Goal: Task Accomplishment & Management: Complete application form

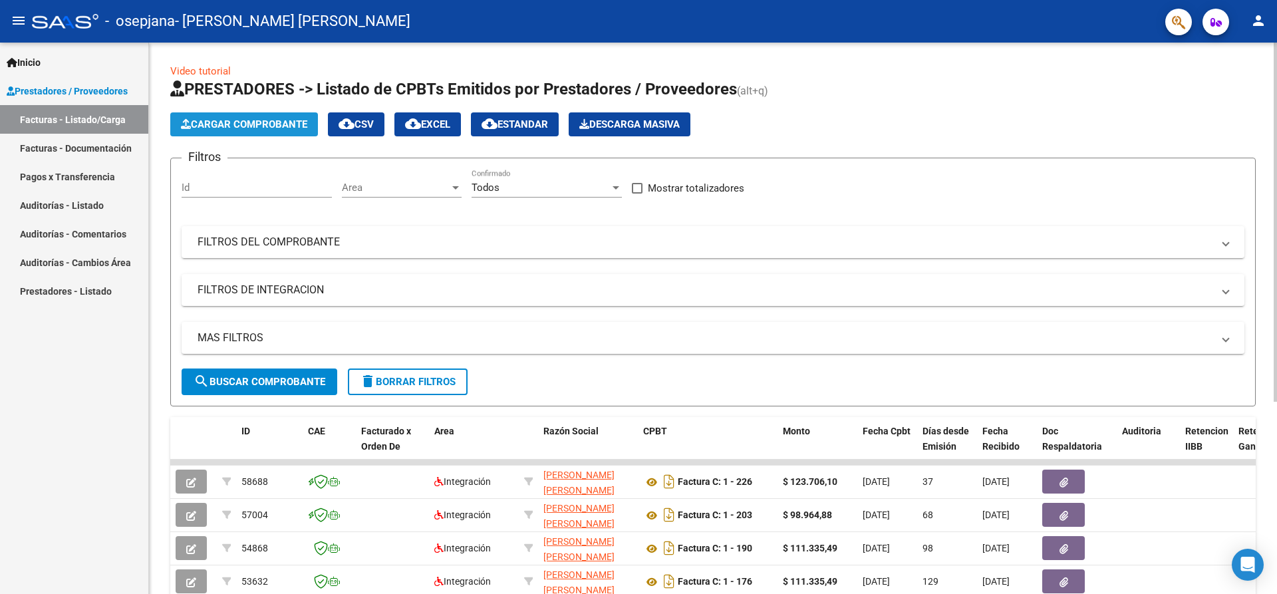
click at [266, 122] on span "Cargar Comprobante" at bounding box center [244, 124] width 126 height 12
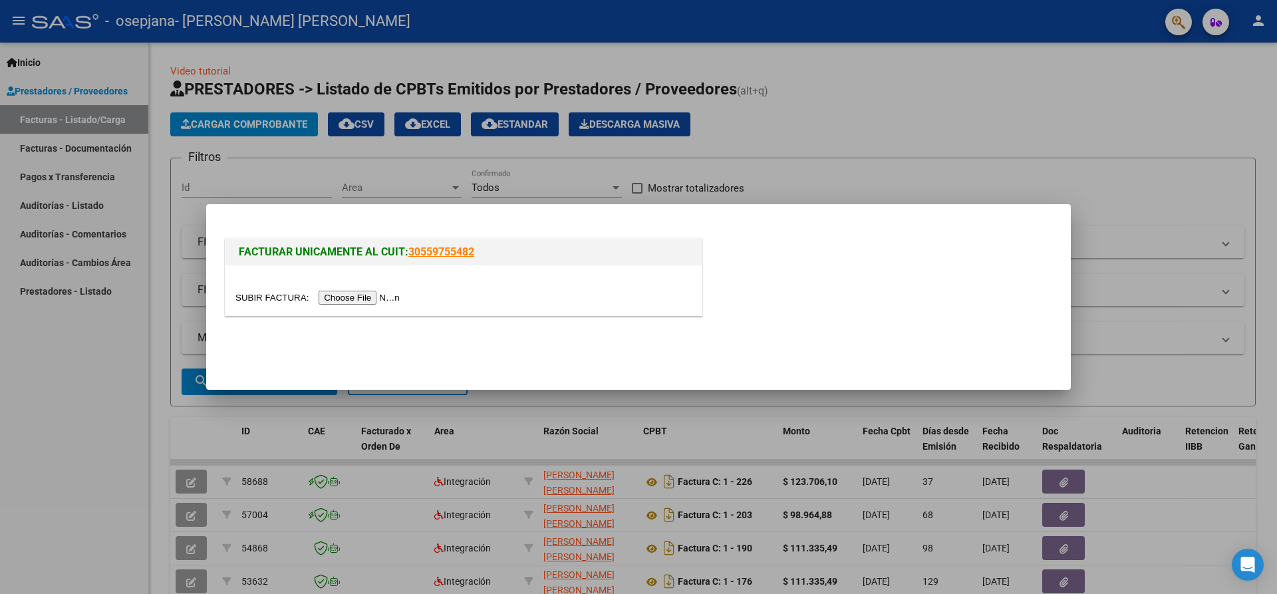
click at [350, 295] on input "file" at bounding box center [319, 298] width 168 height 14
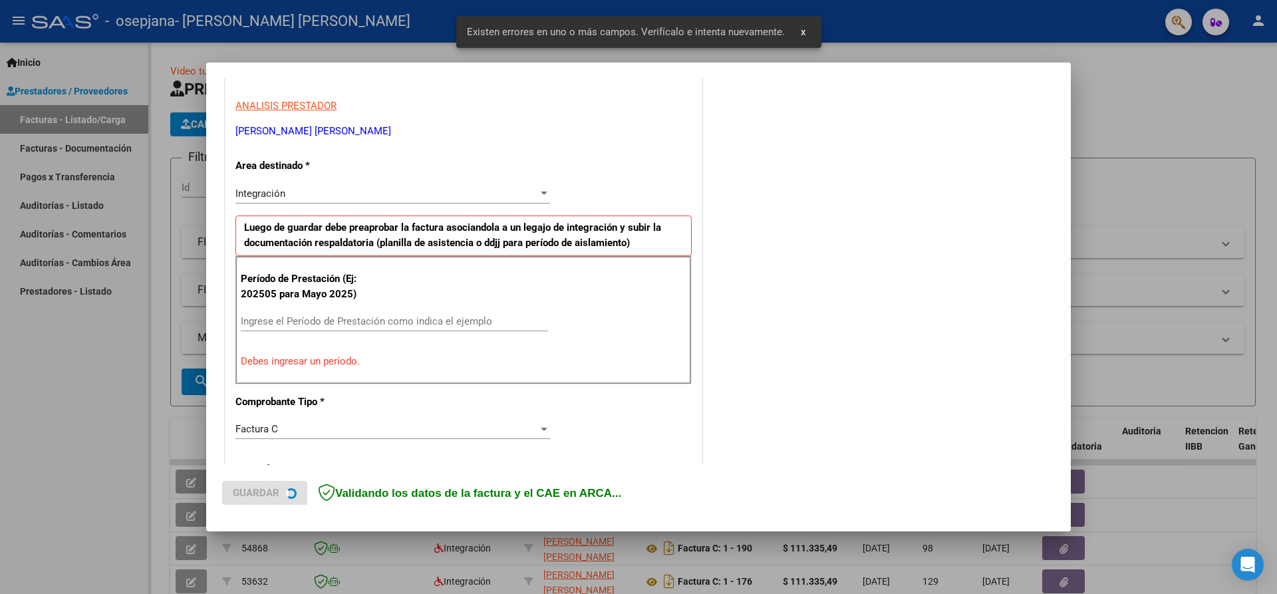
scroll to position [245, 0]
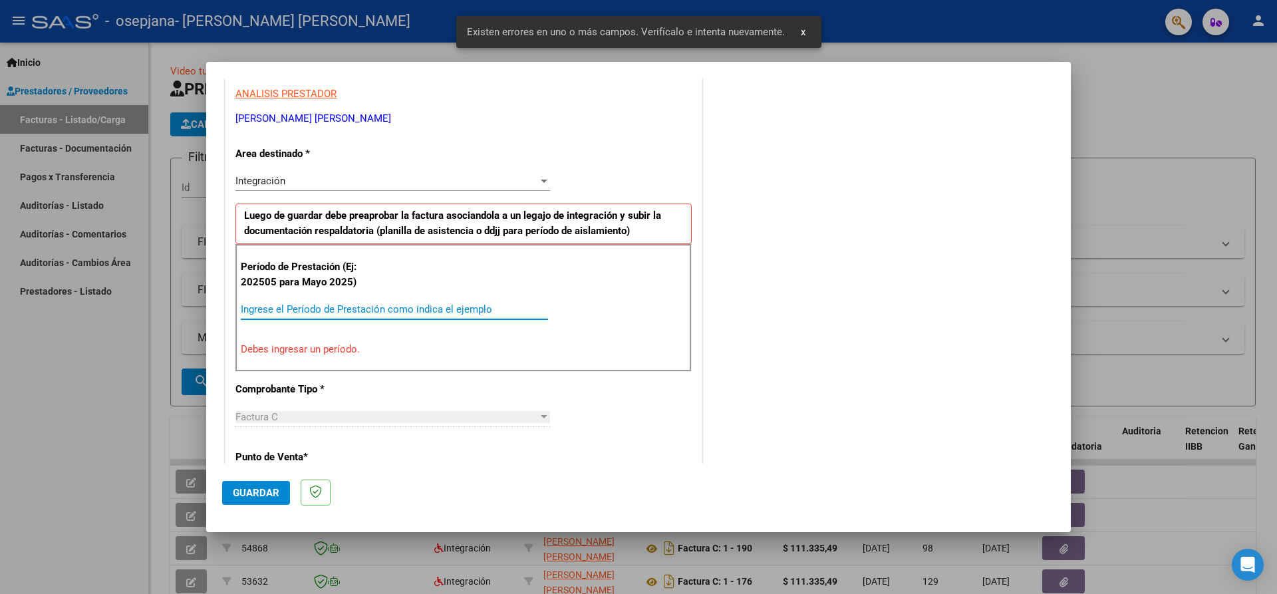
click at [251, 309] on input "Ingrese el Período de Prestación como indica el ejemplo" at bounding box center [394, 309] width 307 height 12
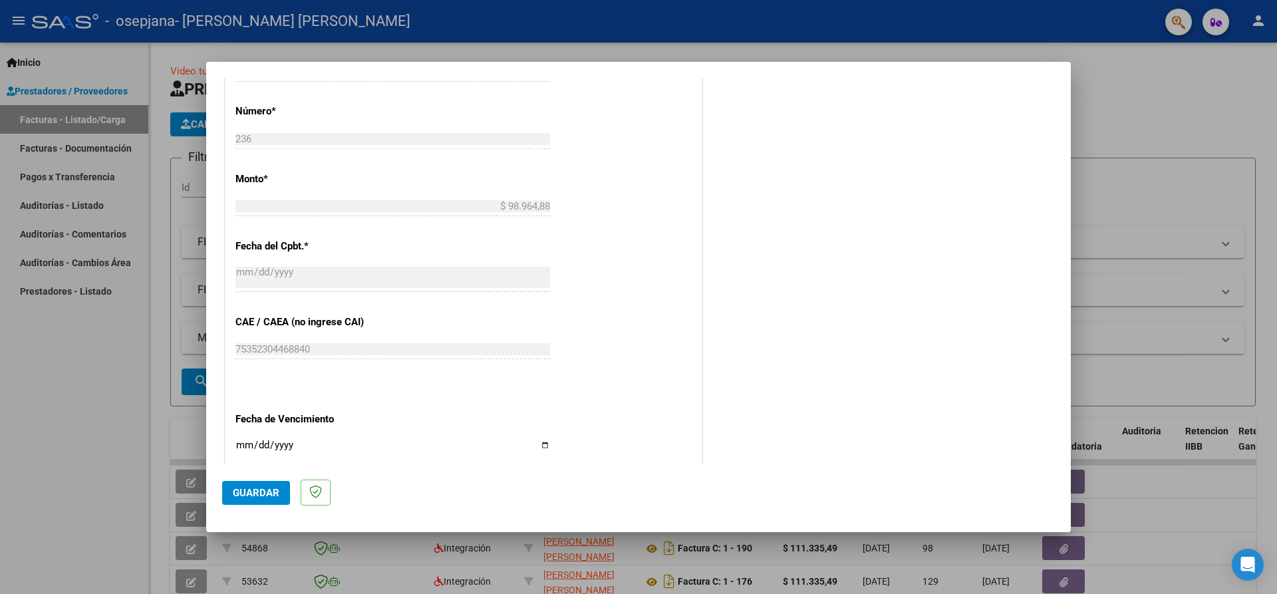
scroll to position [644, 0]
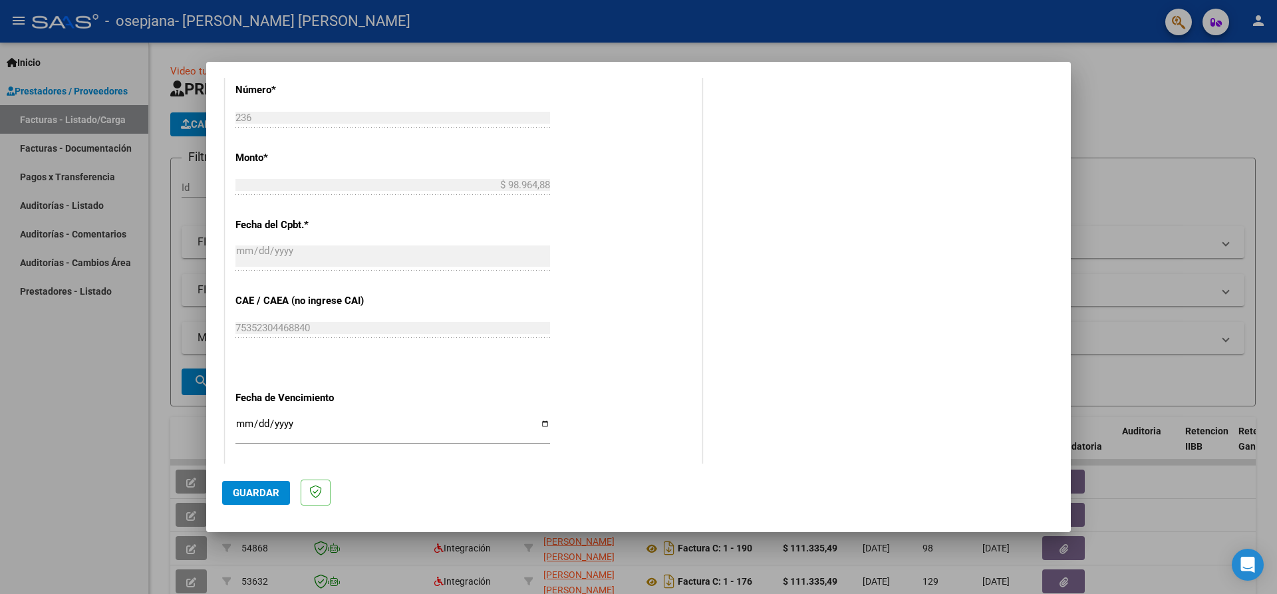
type input "202508"
click at [259, 493] on span "Guardar" at bounding box center [256, 493] width 47 height 12
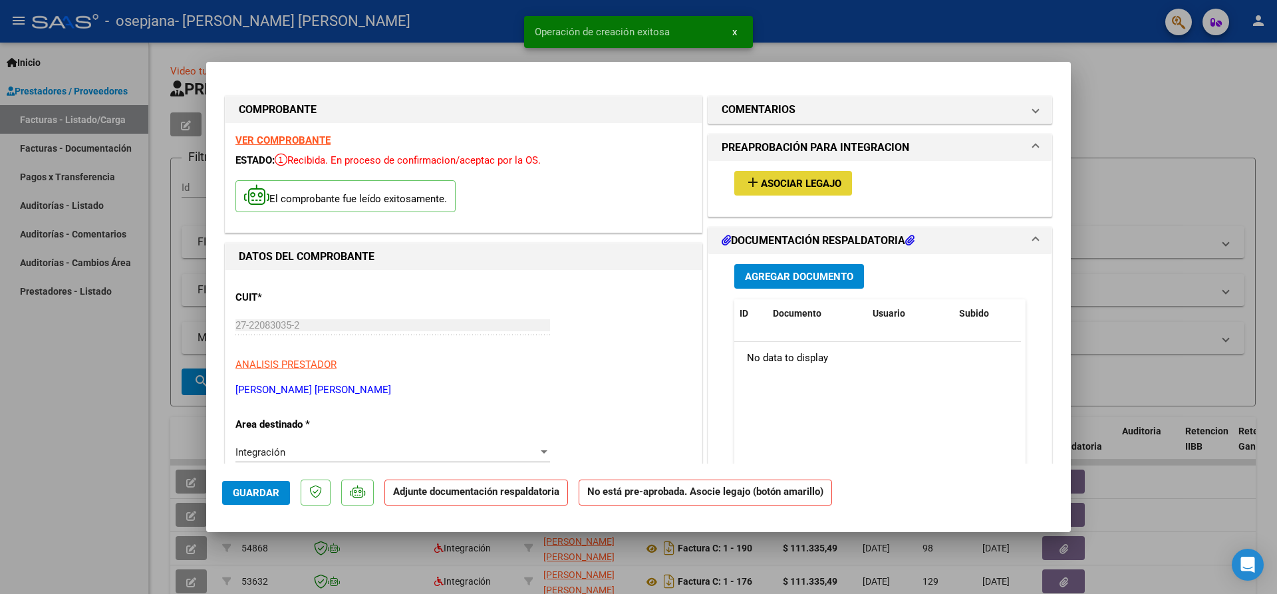
click at [795, 184] on span "Asociar Legajo" at bounding box center [801, 184] width 80 height 12
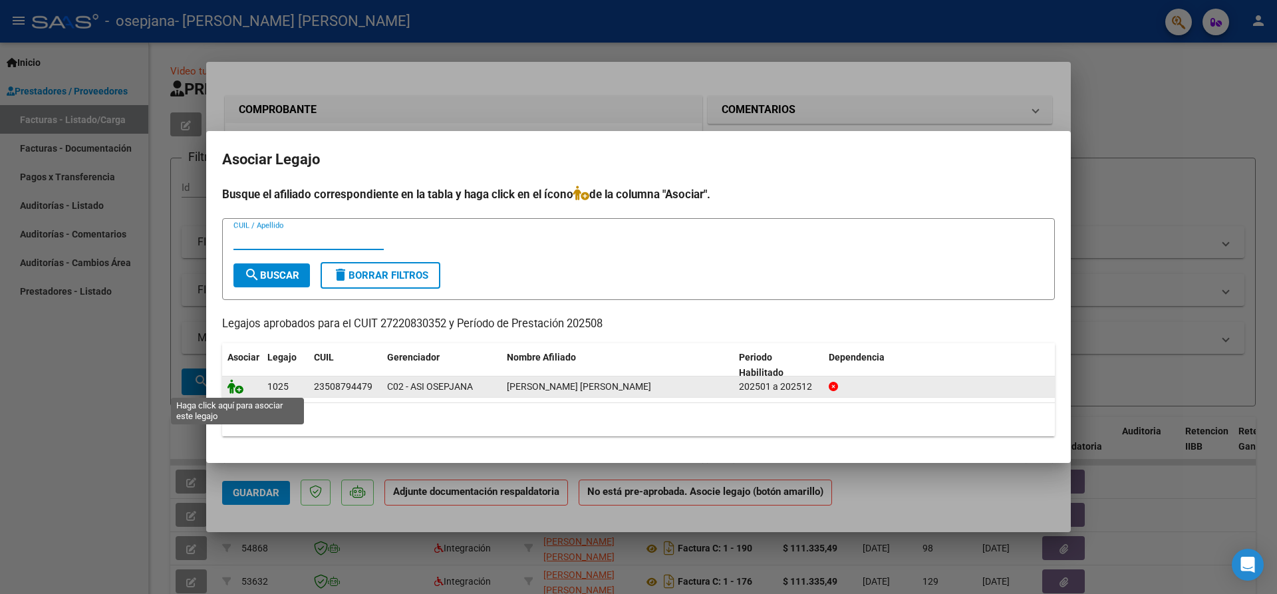
click at [238, 387] on icon at bounding box center [235, 386] width 16 height 15
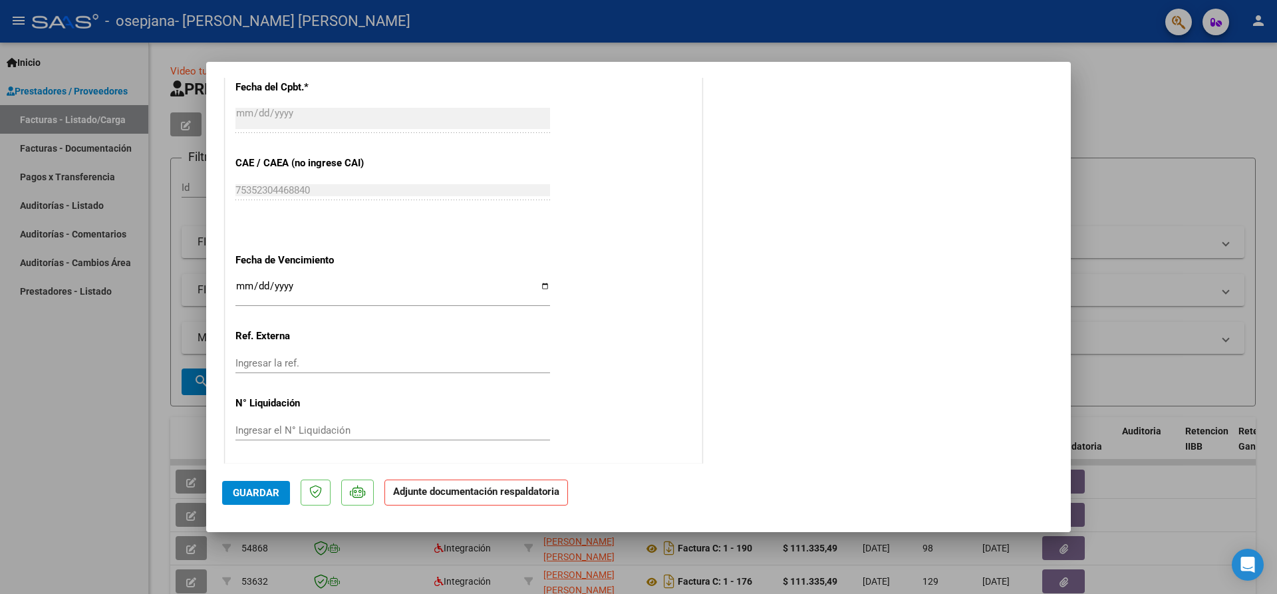
scroll to position [805, 0]
click at [265, 492] on span "Guardar" at bounding box center [256, 493] width 47 height 12
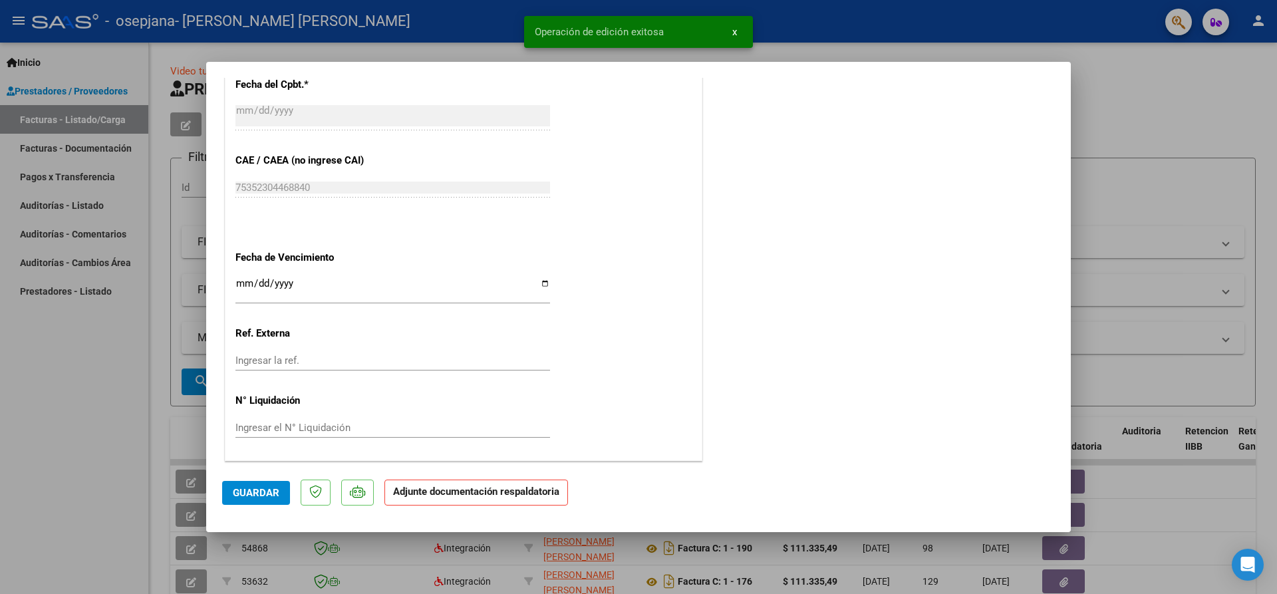
click at [1122, 84] on div at bounding box center [638, 297] width 1277 height 594
type input "$ 0,00"
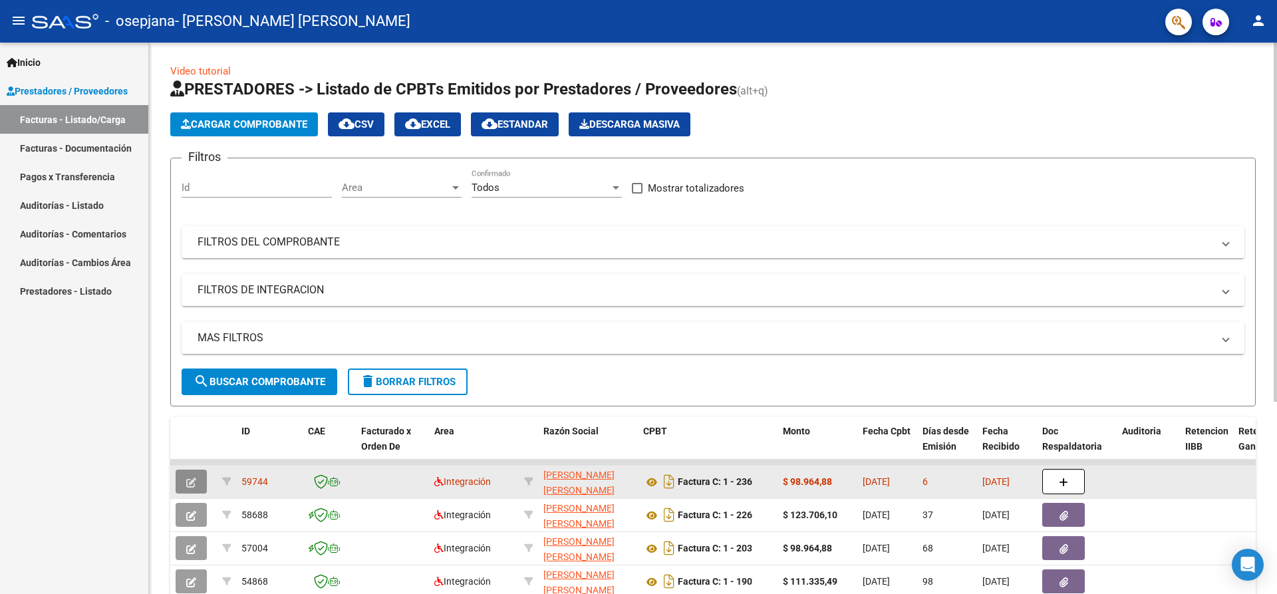
click at [190, 485] on icon "button" at bounding box center [191, 482] width 10 height 10
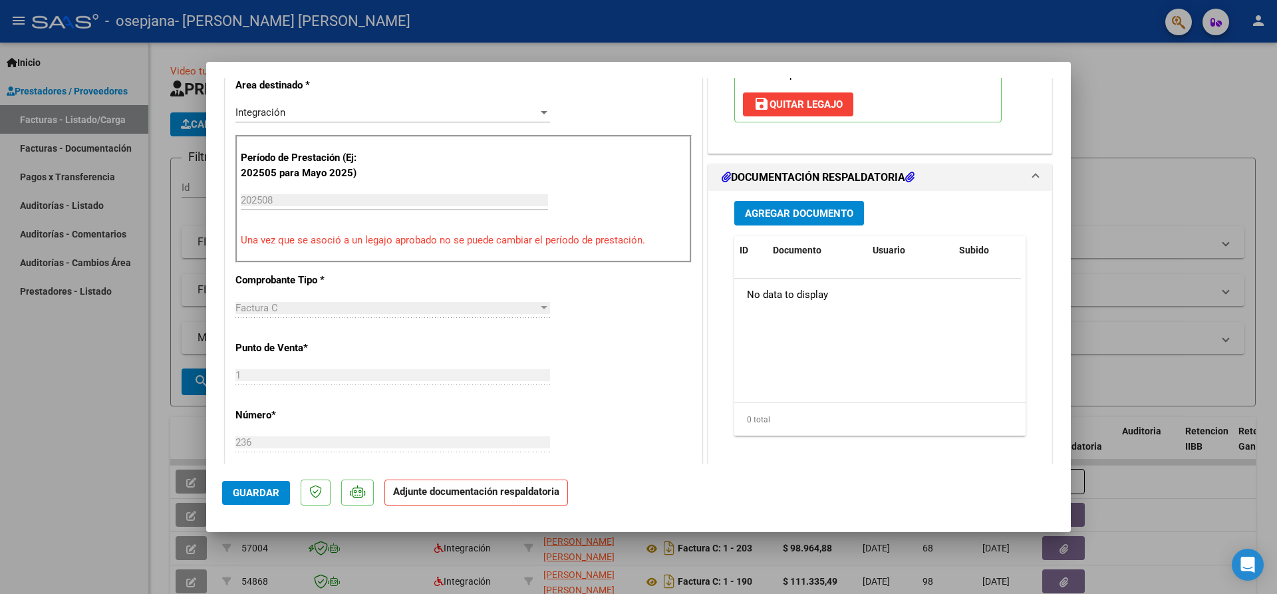
scroll to position [332, 0]
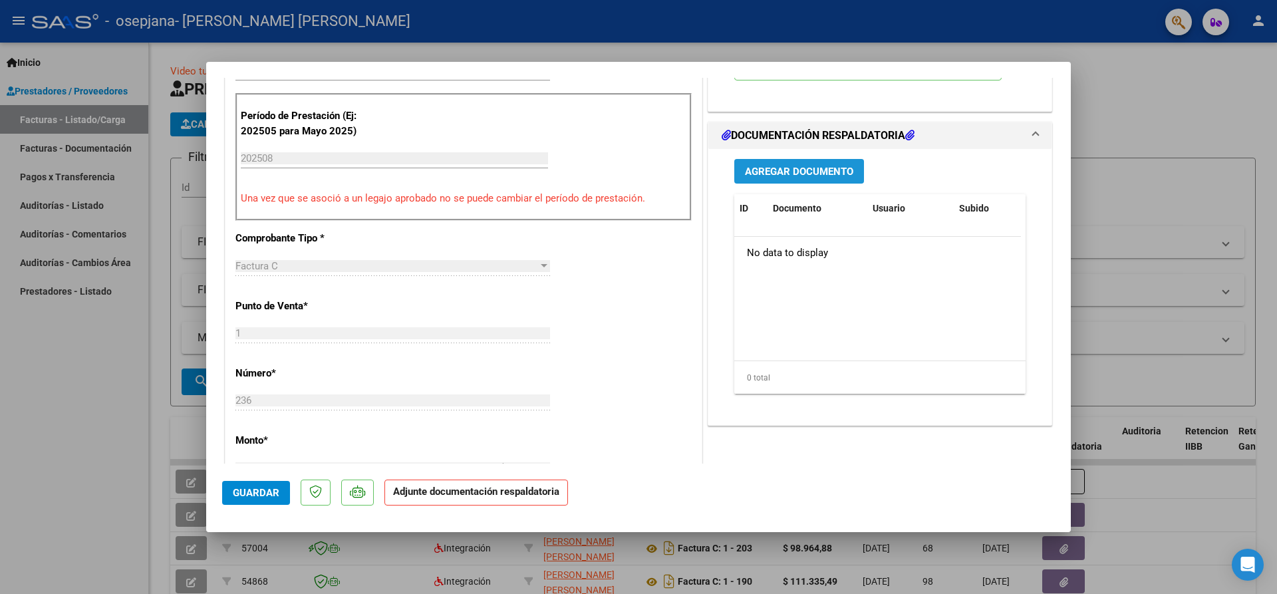
click at [823, 171] on span "Agregar Documento" at bounding box center [799, 172] width 108 height 12
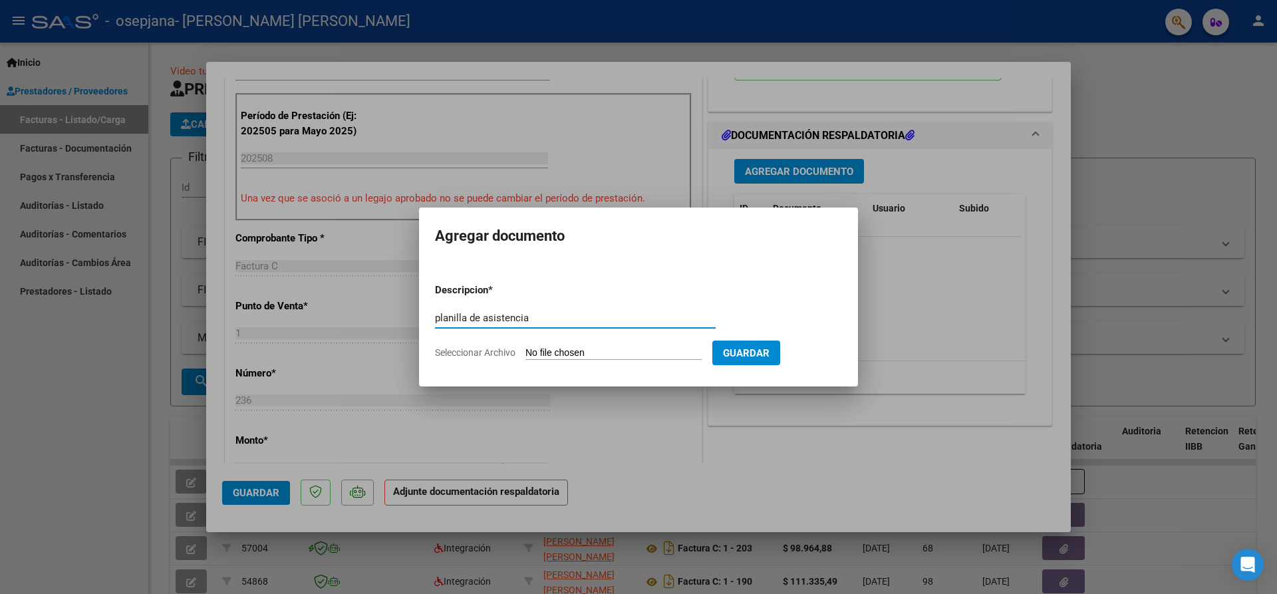
type input "planilla de asistencia"
click at [550, 350] on input "Seleccionar Archivo" at bounding box center [613, 353] width 176 height 13
type input "C:\fakepath\p.a. [PERSON_NAME].pdf"
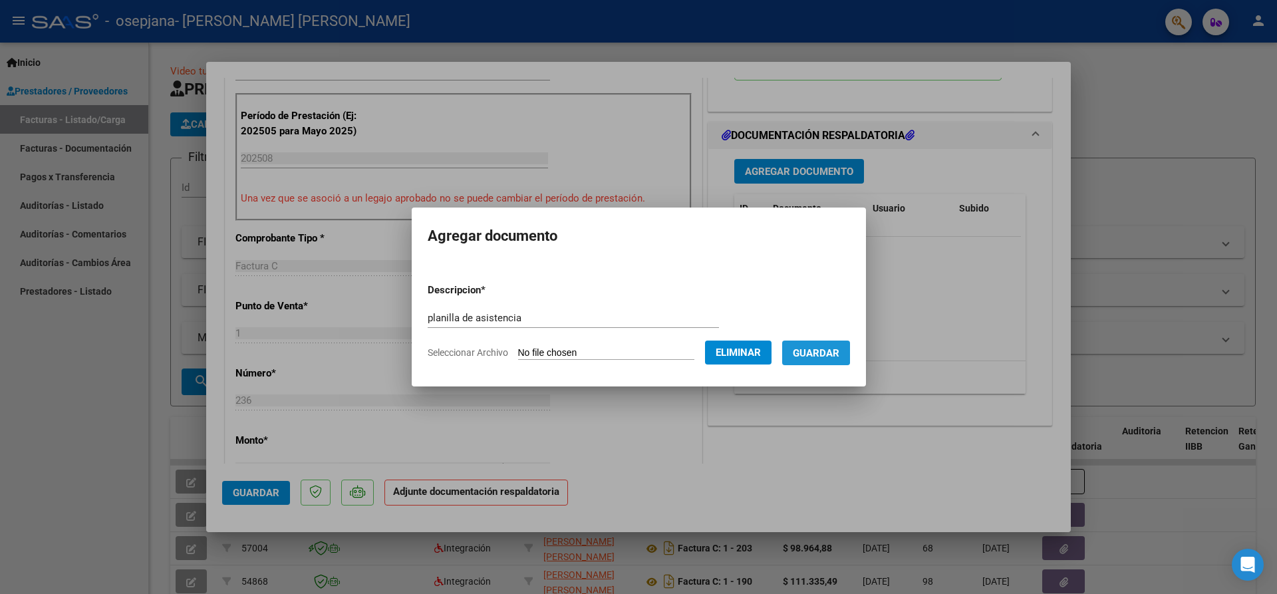
drag, startPoint x: 830, startPoint y: 350, endPoint x: 779, endPoint y: 360, distance: 51.5
click at [829, 350] on span "Guardar" at bounding box center [816, 353] width 47 height 12
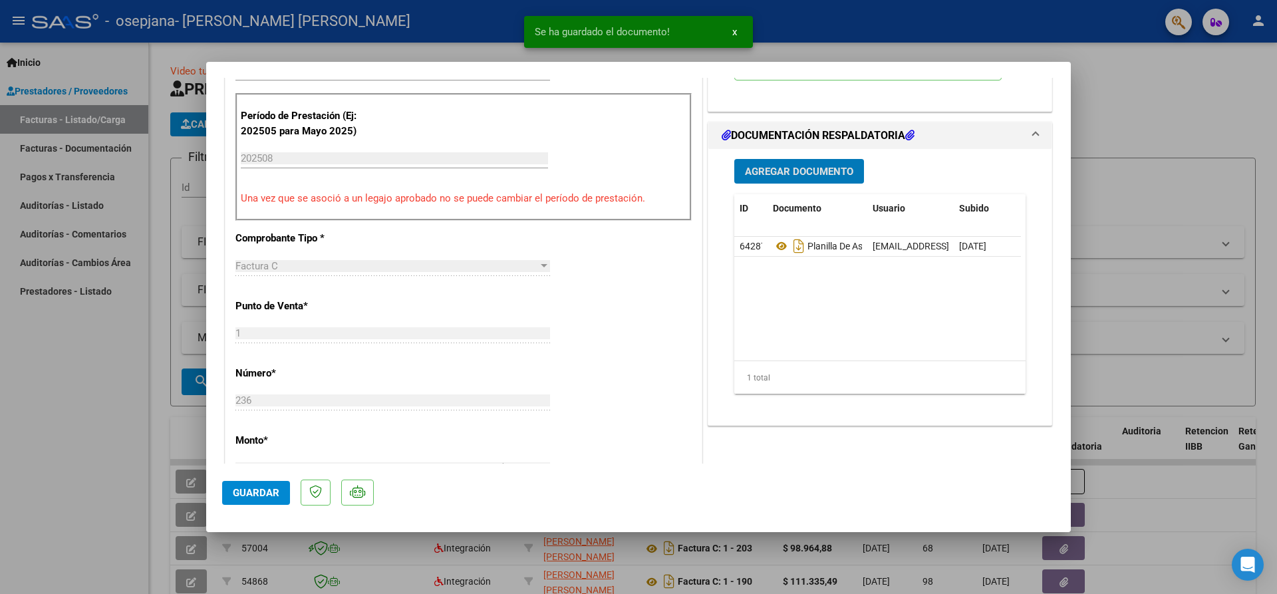
click at [777, 170] on span "Agregar Documento" at bounding box center [799, 172] width 108 height 12
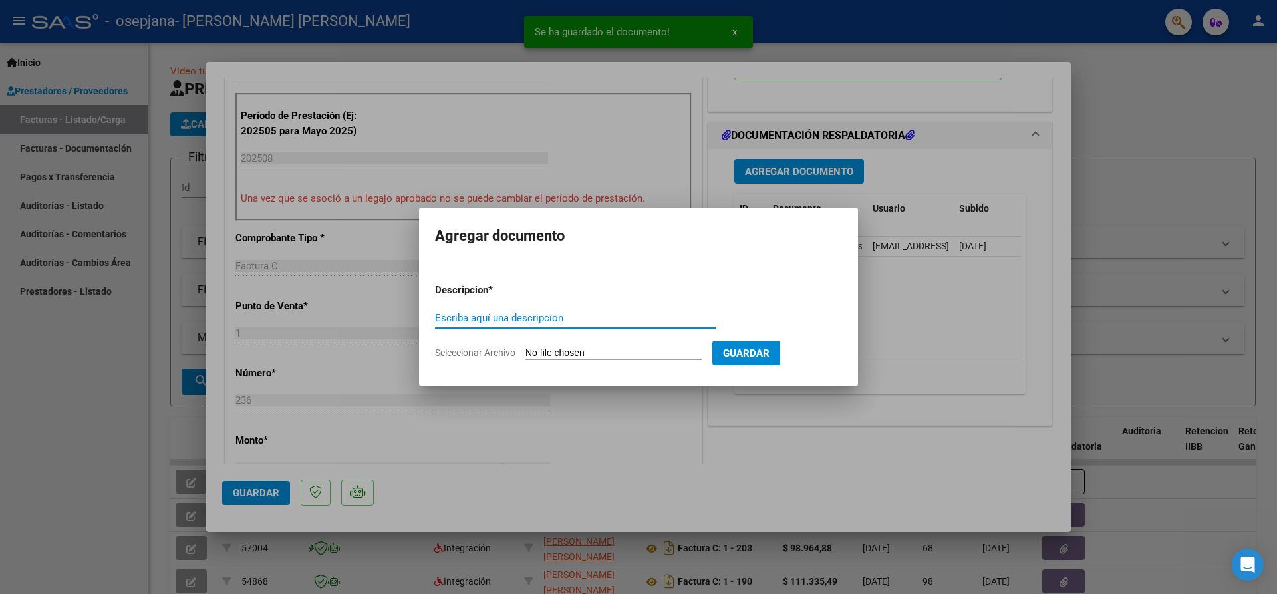
click at [531, 311] on div "Escriba aquí una descripcion" at bounding box center [575, 318] width 281 height 20
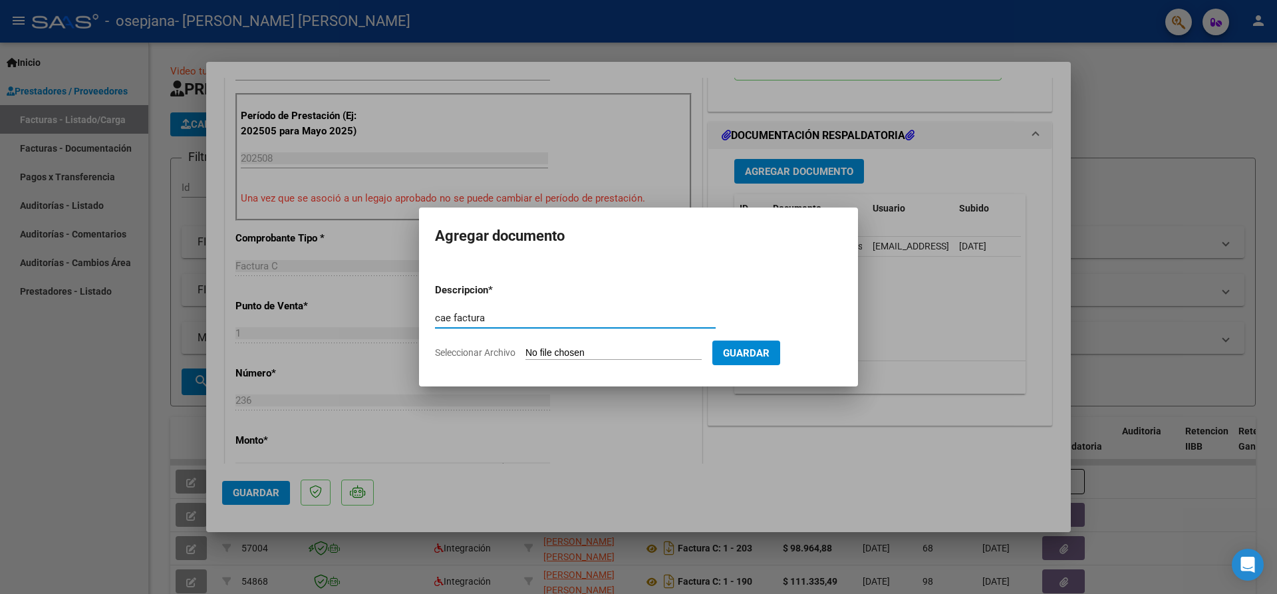
type input "cae factura"
click at [481, 352] on span "Seleccionar Archivo" at bounding box center [475, 352] width 80 height 11
click at [525, 352] on input "Seleccionar Archivo" at bounding box center [613, 353] width 176 height 13
type input "C:\fakepath\cae factura agosto [PERSON_NAME].pdf"
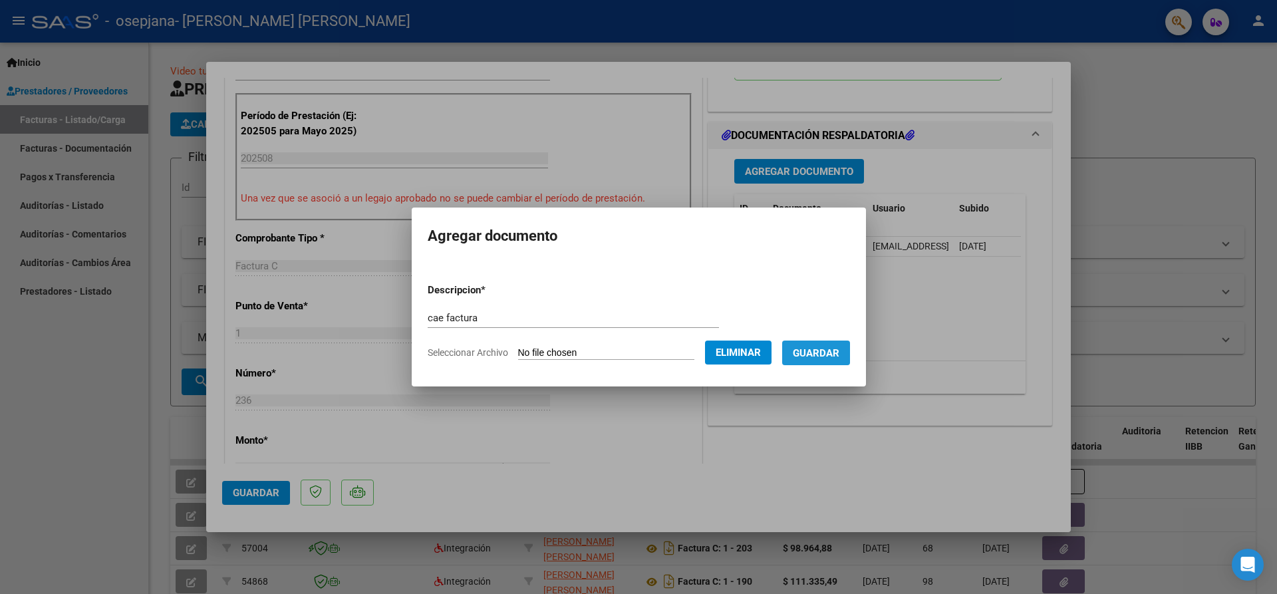
click at [835, 354] on span "Guardar" at bounding box center [816, 353] width 47 height 12
